Goal: Information Seeking & Learning: Stay updated

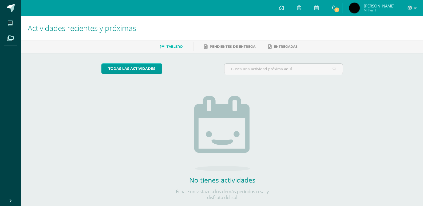
click at [343, 6] on link "1" at bounding box center [333, 8] width 17 height 16
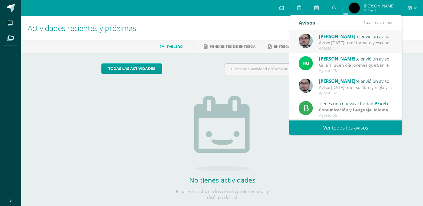
click at [377, 42] on div "Aviso: [DATE] traer formato y escuadra 30/60 y libro" at bounding box center [356, 43] width 74 height 6
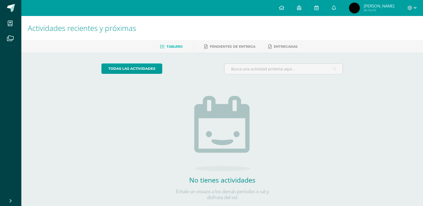
click at [384, 3] on span "[PERSON_NAME]" at bounding box center [379, 5] width 31 height 5
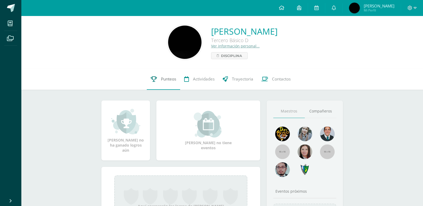
click at [160, 86] on link "Punteos" at bounding box center [163, 79] width 33 height 21
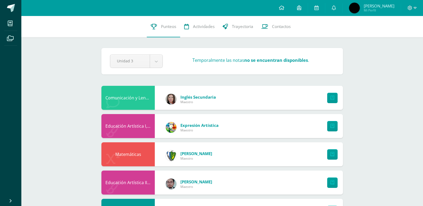
click at [387, 4] on span "[PERSON_NAME]" at bounding box center [379, 5] width 31 height 5
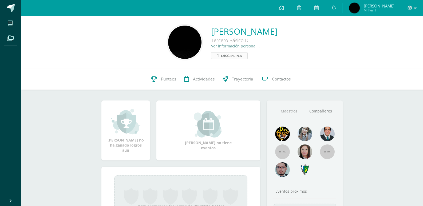
click at [221, 55] on span "Disciplina" at bounding box center [231, 56] width 21 height 6
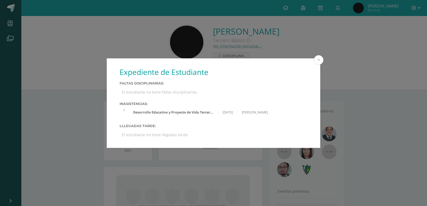
click at [124, 113] on div "Desarrollo Educativo y Proyecto de Vida Tercero Básico 'D' 08/08/2025 Victor Aq…" at bounding box center [214, 112] width 188 height 9
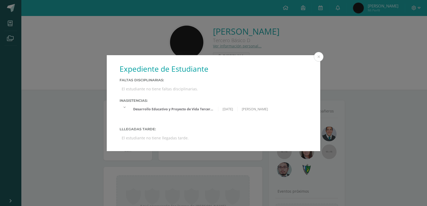
click at [279, 133] on div "Lllegadas tarde: El estudiante no tiene llegadas tarde." at bounding box center [214, 134] width 188 height 15
click at [322, 58] on button at bounding box center [319, 57] width 10 height 10
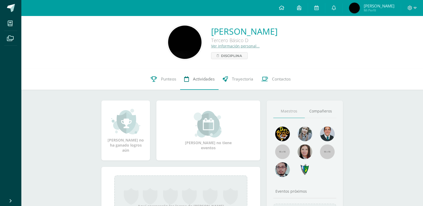
click at [215, 82] on link "Actividades" at bounding box center [199, 79] width 38 height 21
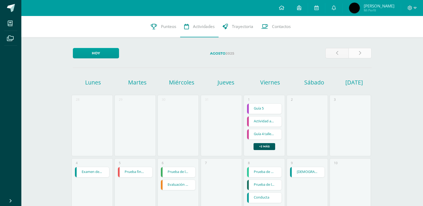
click at [363, 55] on link at bounding box center [360, 53] width 23 height 10
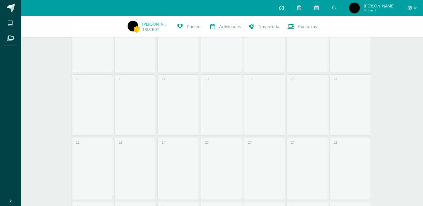
scroll to position [187, 0]
